Goal: Transaction & Acquisition: Purchase product/service

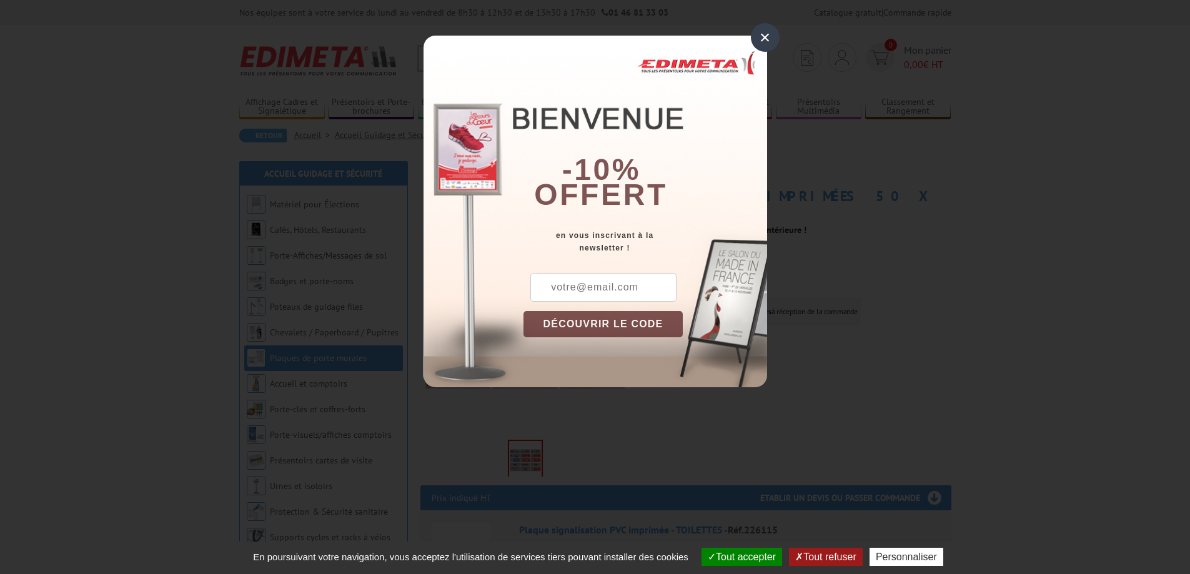
click at [767, 31] on div "×" at bounding box center [765, 37] width 29 height 29
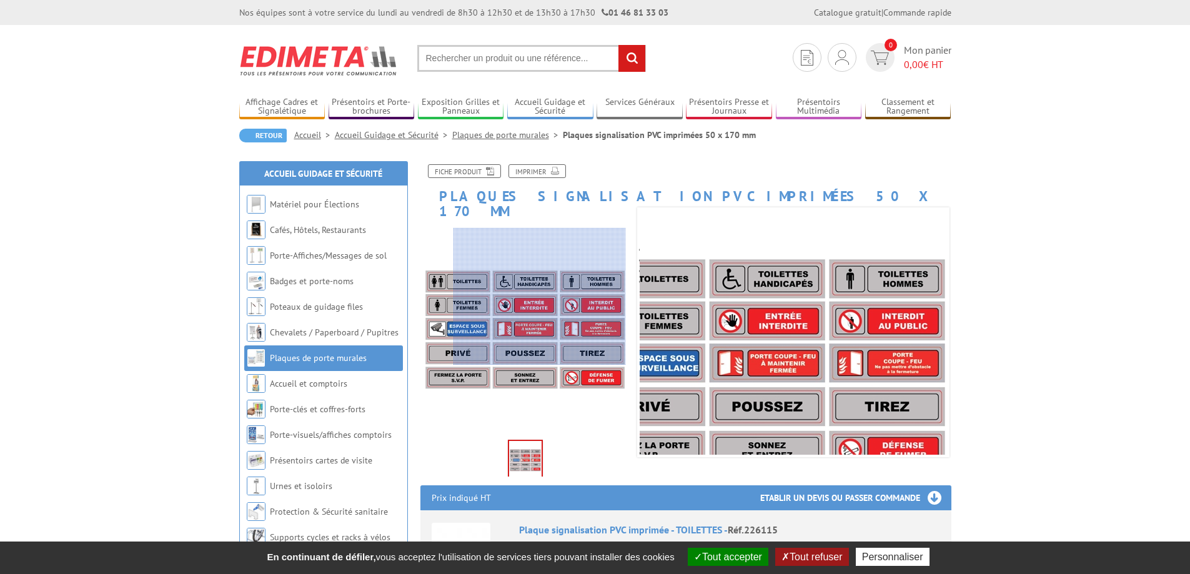
click at [540, 297] on div at bounding box center [540, 296] width 172 height 137
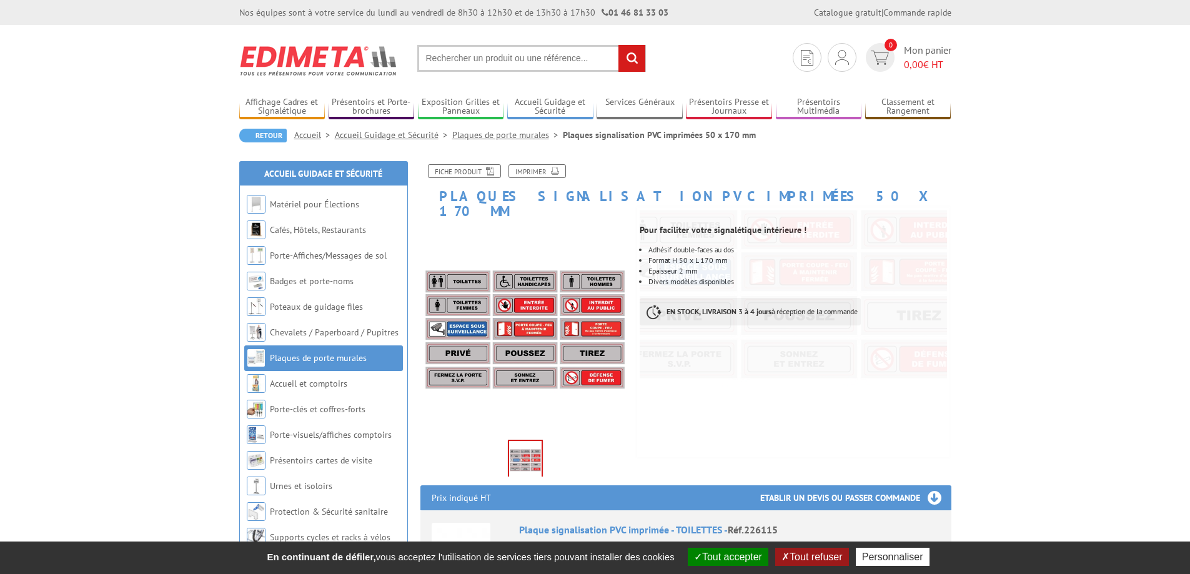
click at [320, 360] on link "Plaques de porte murales" at bounding box center [318, 357] width 97 height 11
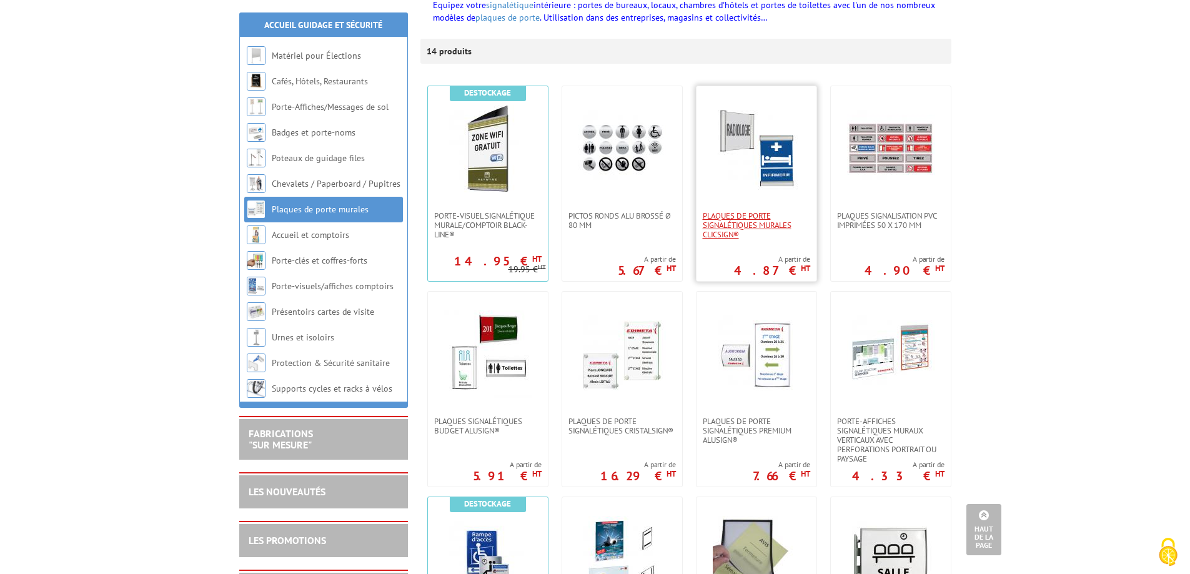
scroll to position [187, 0]
click at [913, 142] on img at bounding box center [890, 149] width 87 height 87
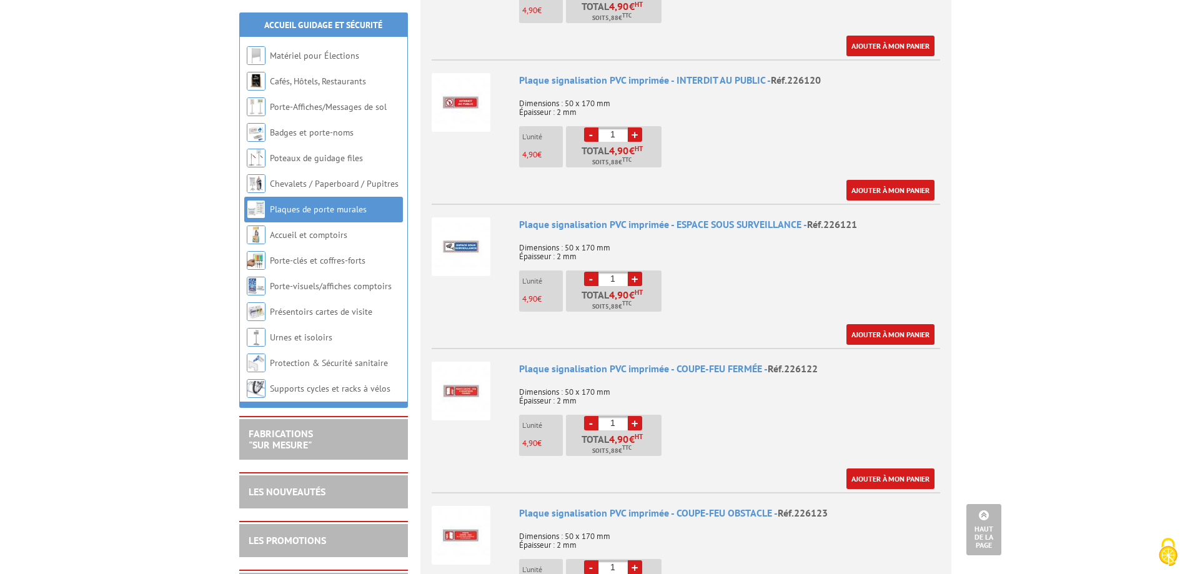
scroll to position [1187, 0]
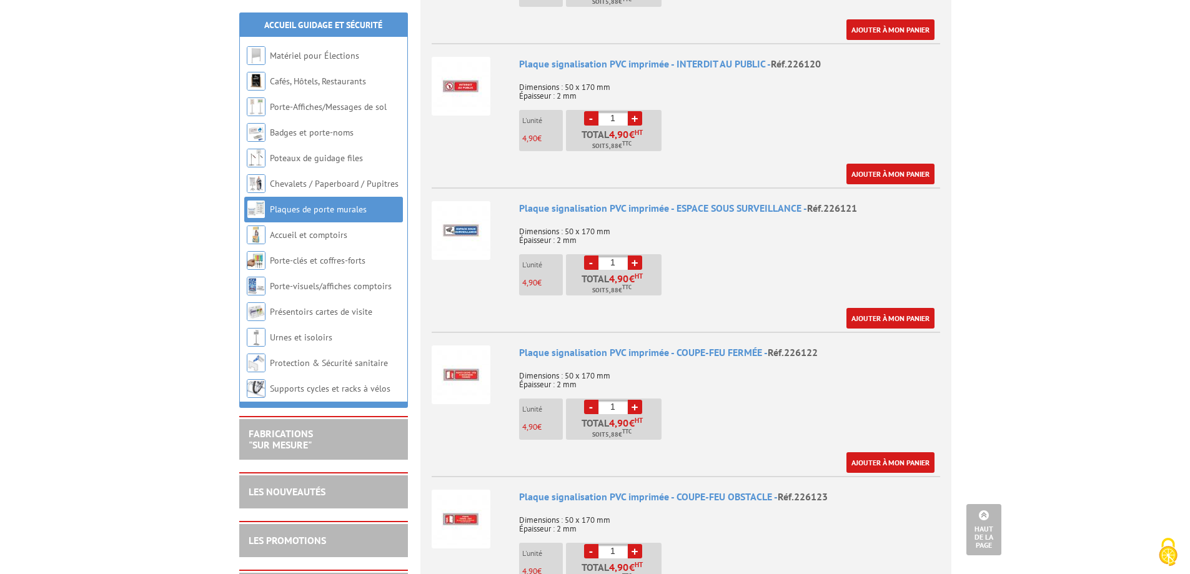
click at [459, 354] on img at bounding box center [461, 374] width 59 height 59
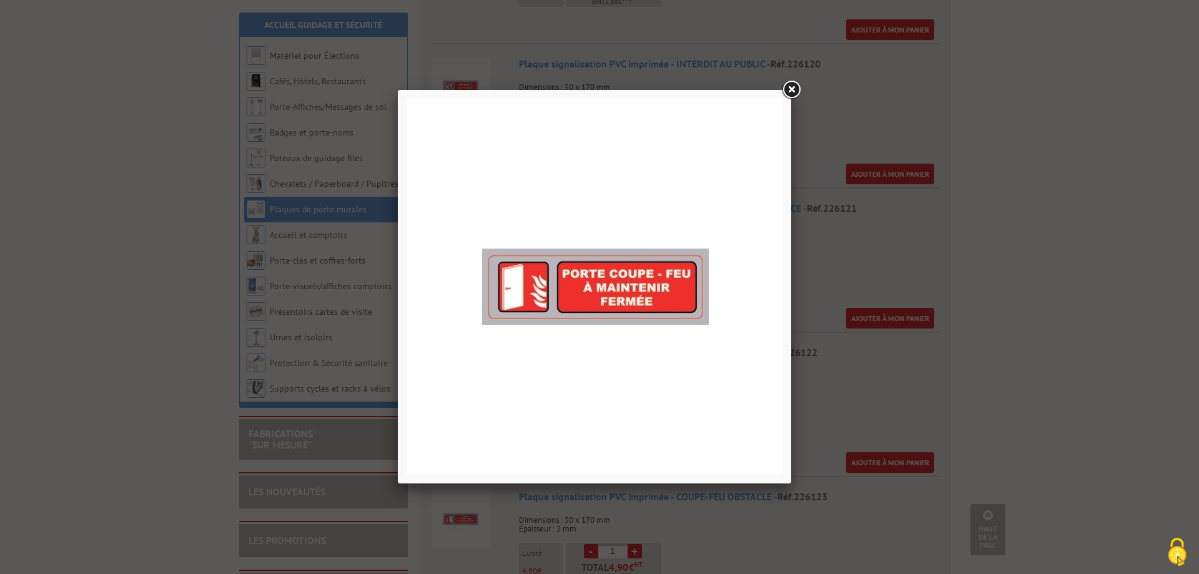
click at [792, 84] on link at bounding box center [791, 90] width 22 height 22
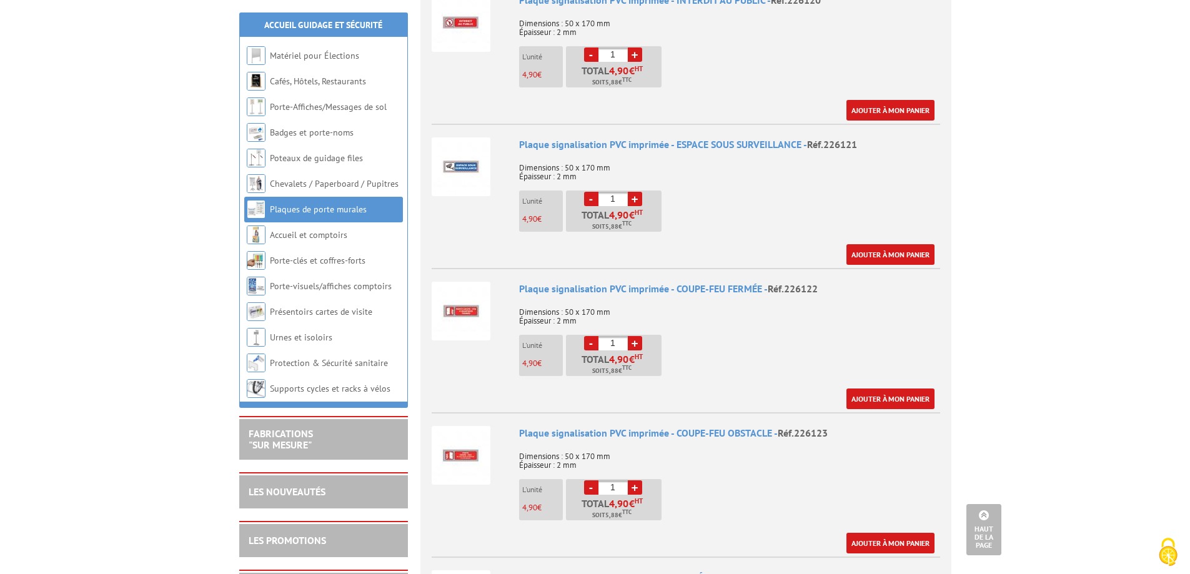
scroll to position [1312, 0]
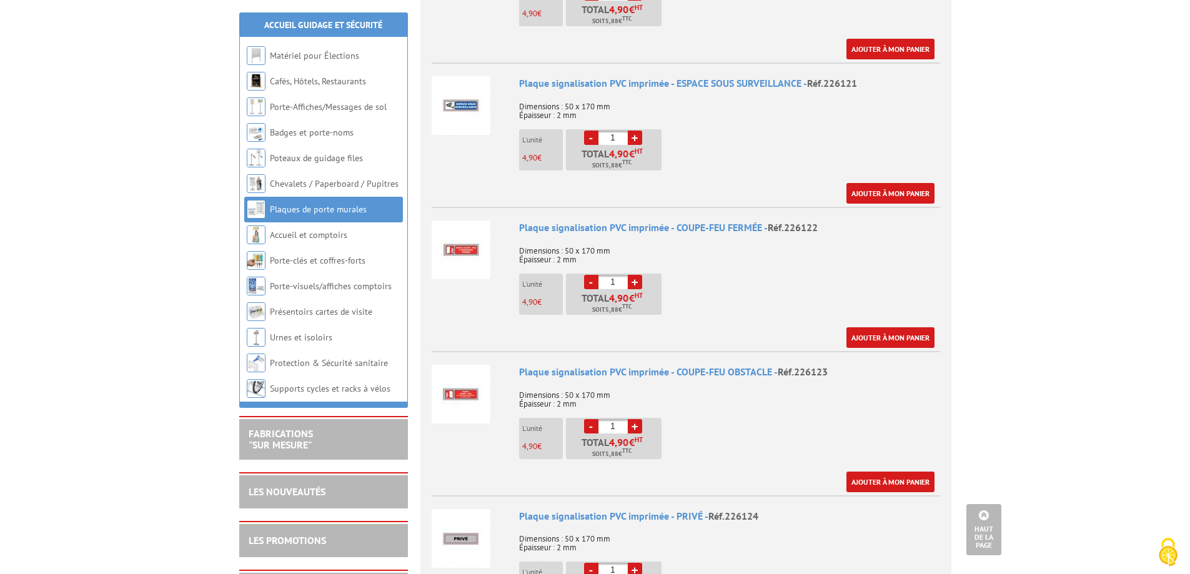
click at [475, 385] on img at bounding box center [461, 394] width 59 height 59
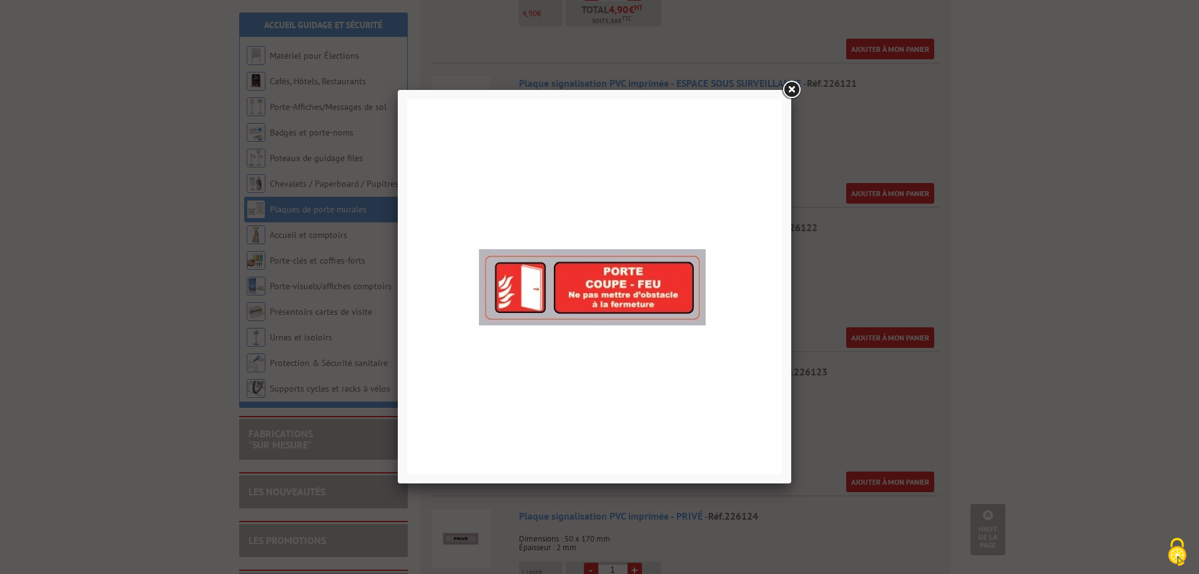
click at [791, 88] on link at bounding box center [791, 90] width 22 height 22
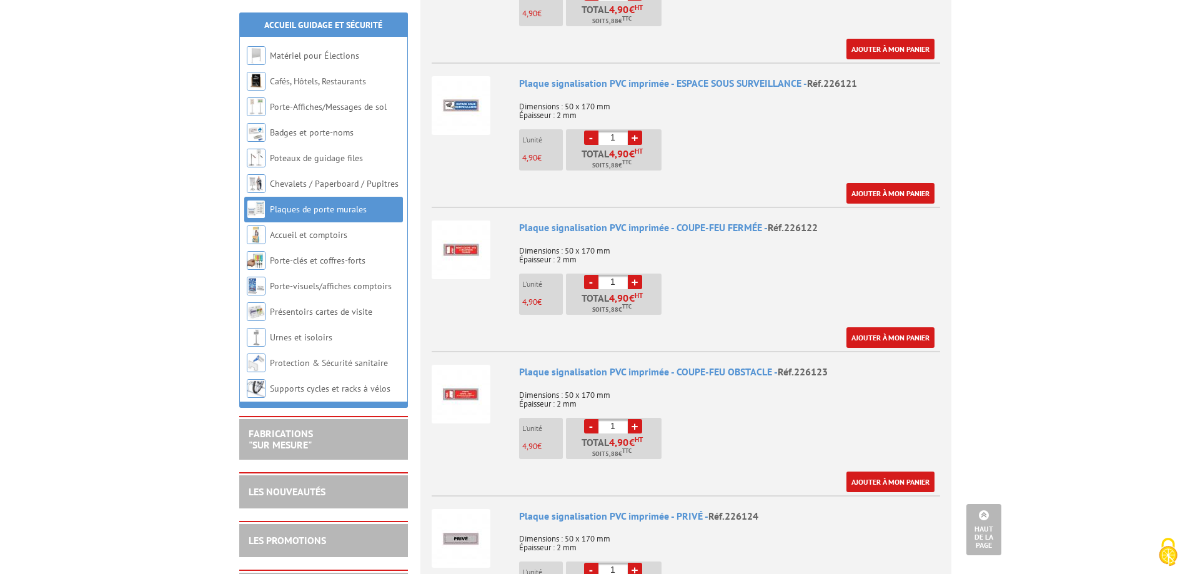
click at [460, 228] on img at bounding box center [461, 250] width 59 height 59
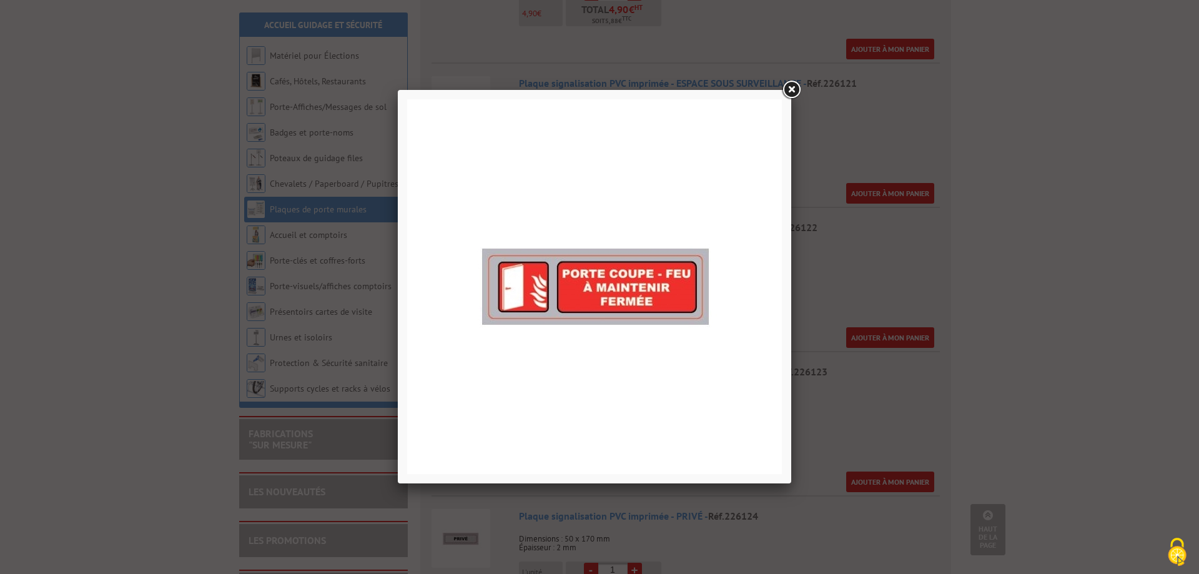
click at [797, 87] on link at bounding box center [791, 90] width 22 height 22
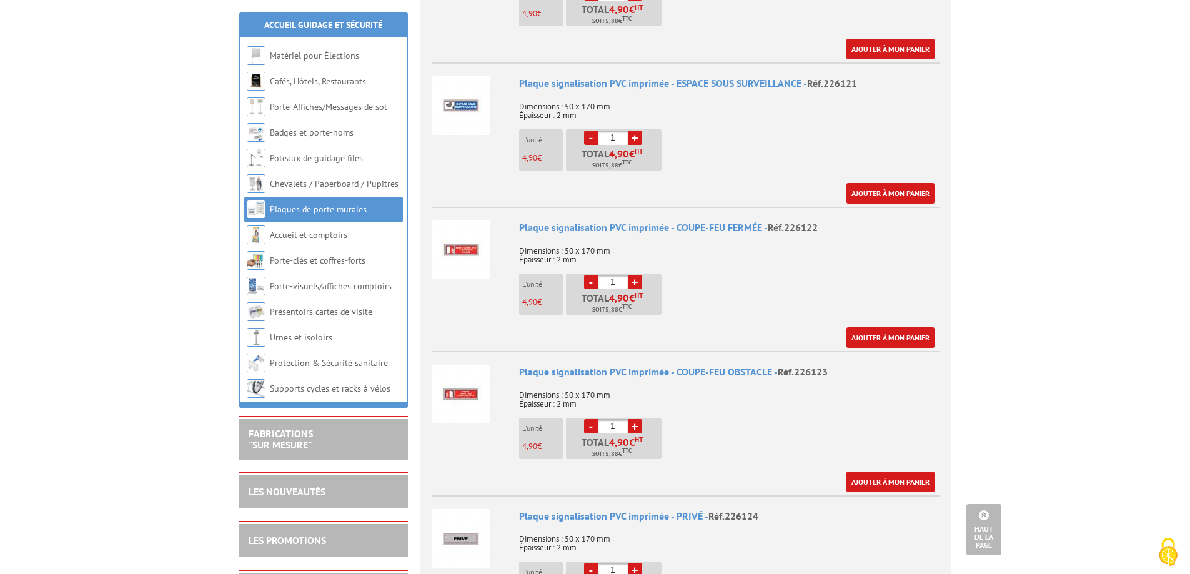
click at [481, 230] on img at bounding box center [461, 250] width 59 height 59
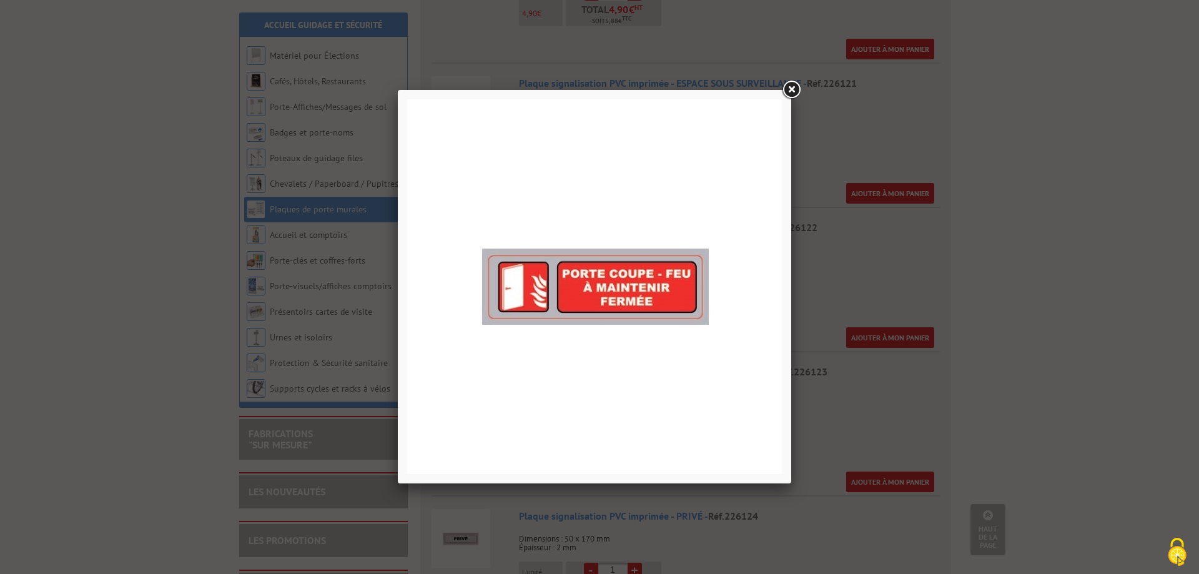
click at [796, 87] on link at bounding box center [791, 90] width 22 height 22
